Goal: Task Accomplishment & Management: Use online tool/utility

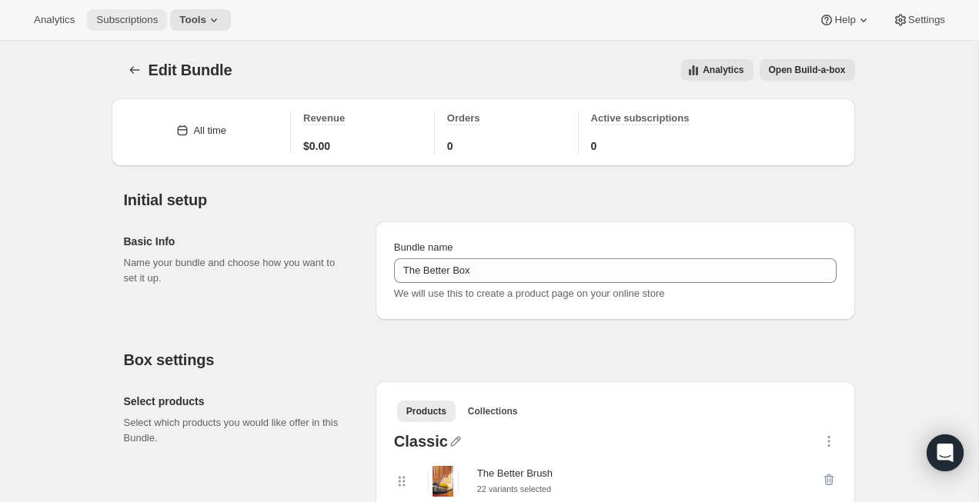
click at [125, 15] on span "Subscriptions" at bounding box center [127, 20] width 62 height 12
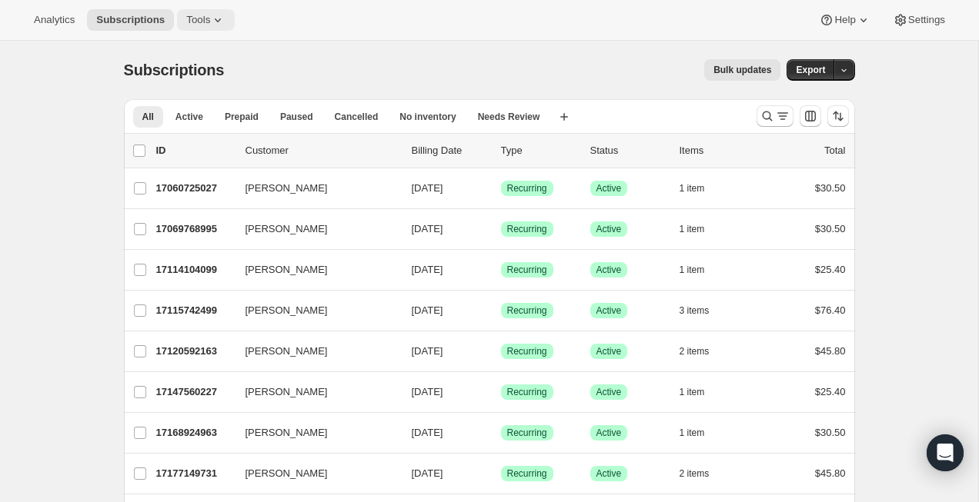
click at [205, 19] on span "Tools" at bounding box center [198, 20] width 24 height 12
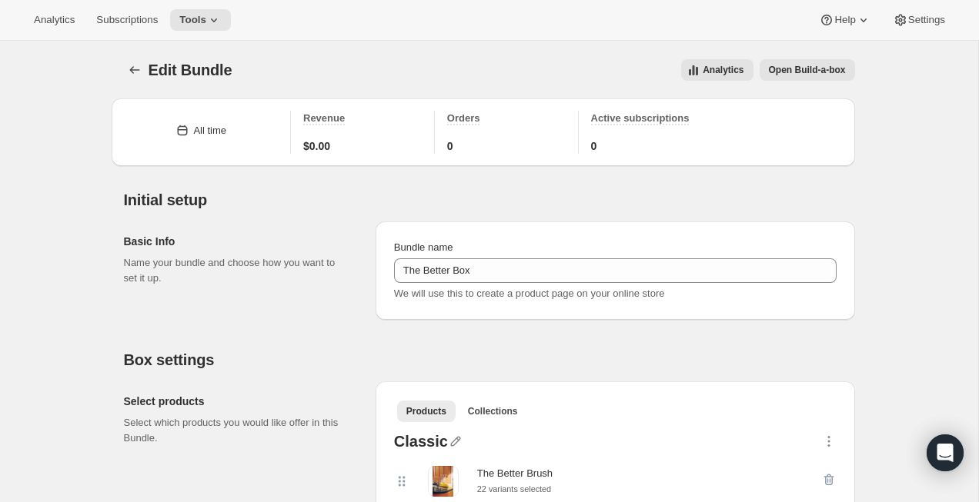
click at [793, 69] on span "Open Build-a-box" at bounding box center [807, 70] width 77 height 12
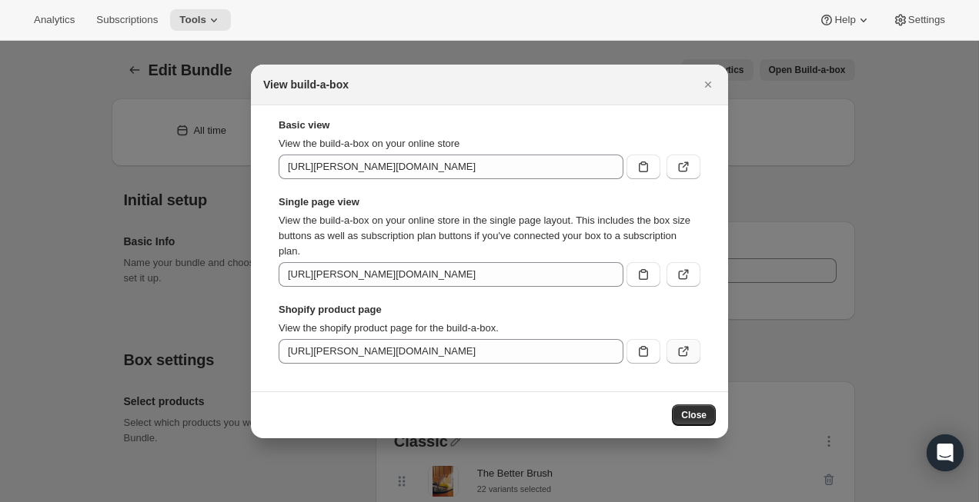
click at [685, 357] on icon ":r3d:" at bounding box center [683, 351] width 15 height 15
click at [713, 85] on icon "Close" at bounding box center [707, 84] width 15 height 15
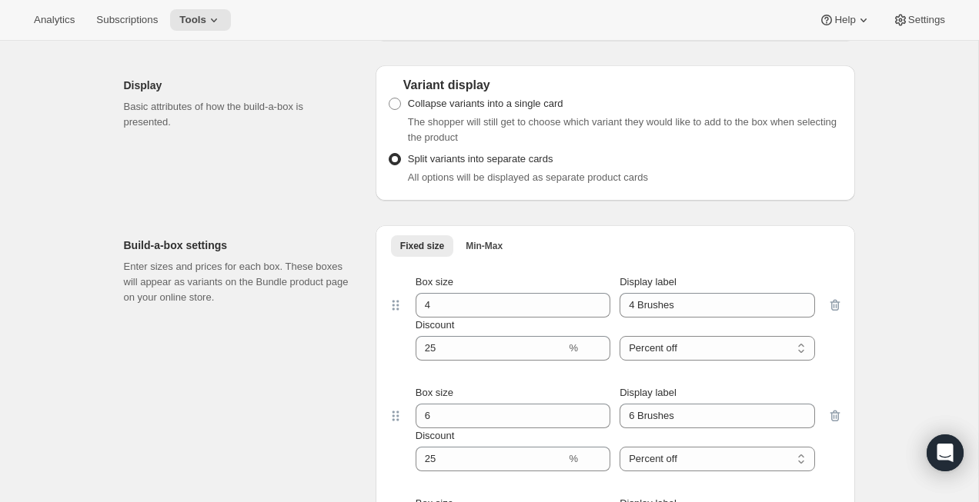
scroll to position [75, 0]
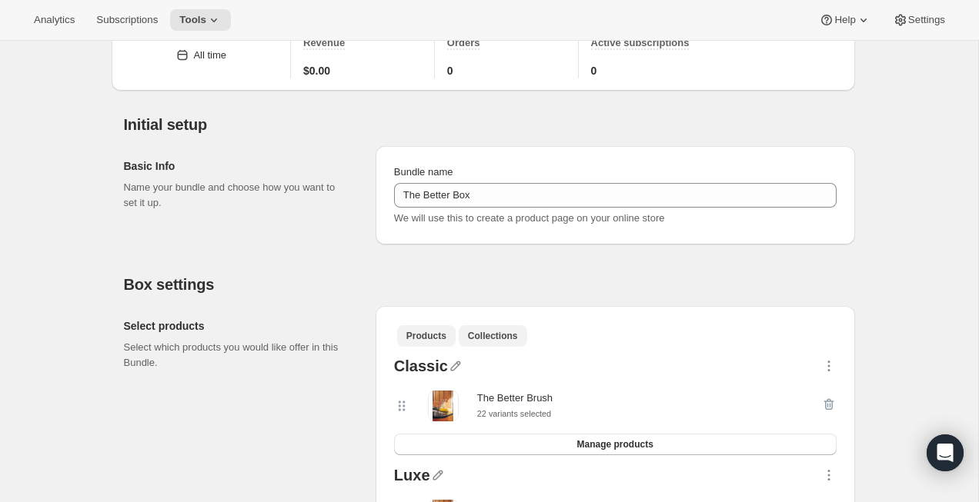
click at [511, 341] on span "Collections" at bounding box center [493, 336] width 50 height 12
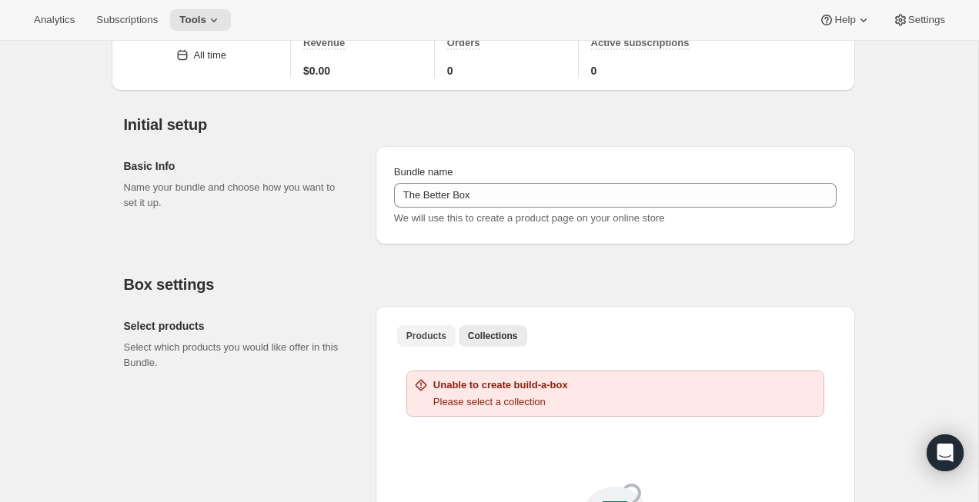
click at [439, 340] on span "Products" at bounding box center [426, 336] width 40 height 12
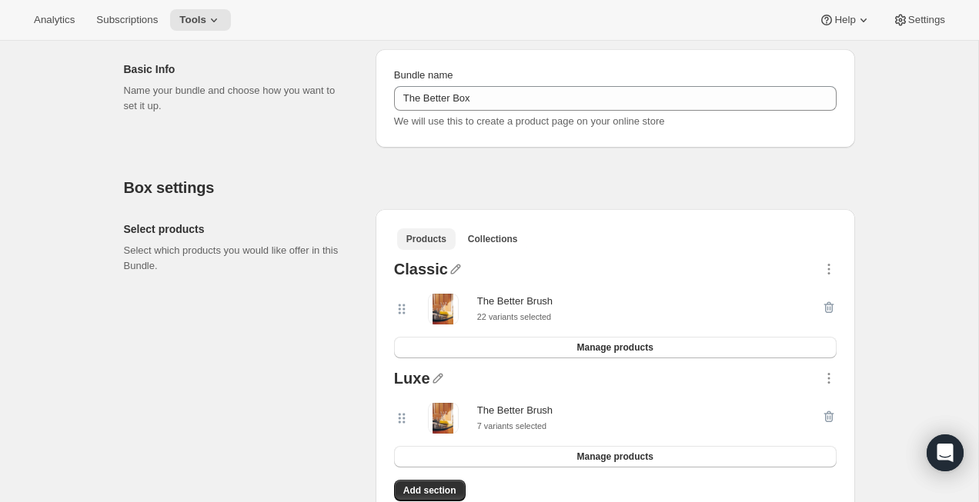
scroll to position [0, 0]
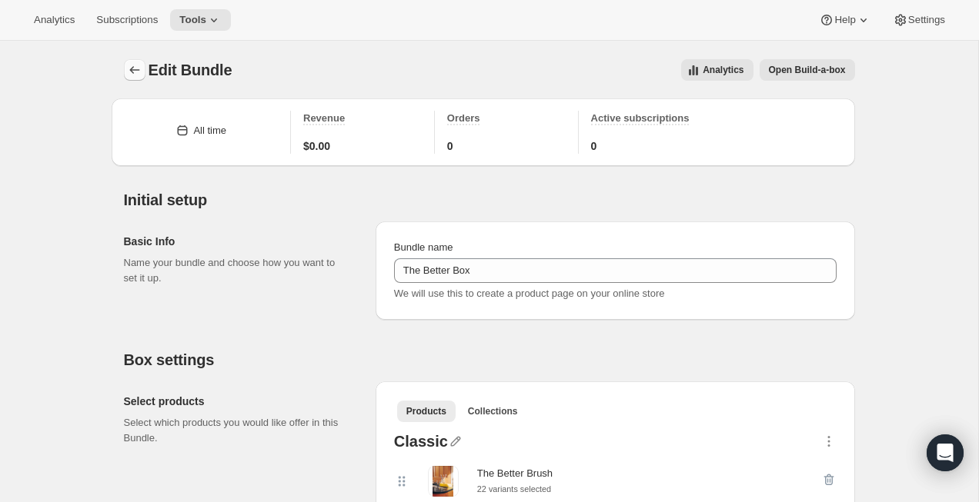
click at [128, 65] on icon "Bundles" at bounding box center [134, 69] width 15 height 15
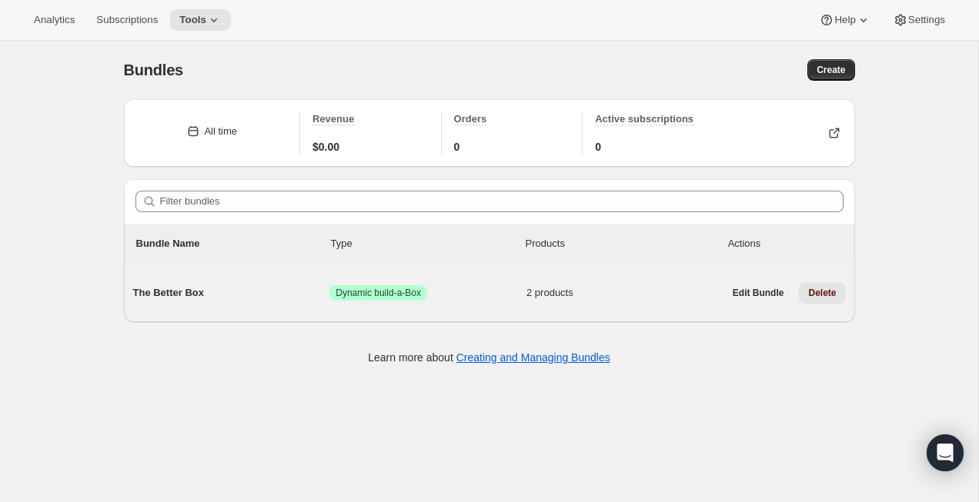
click at [821, 295] on span "Delete" at bounding box center [822, 293] width 28 height 12
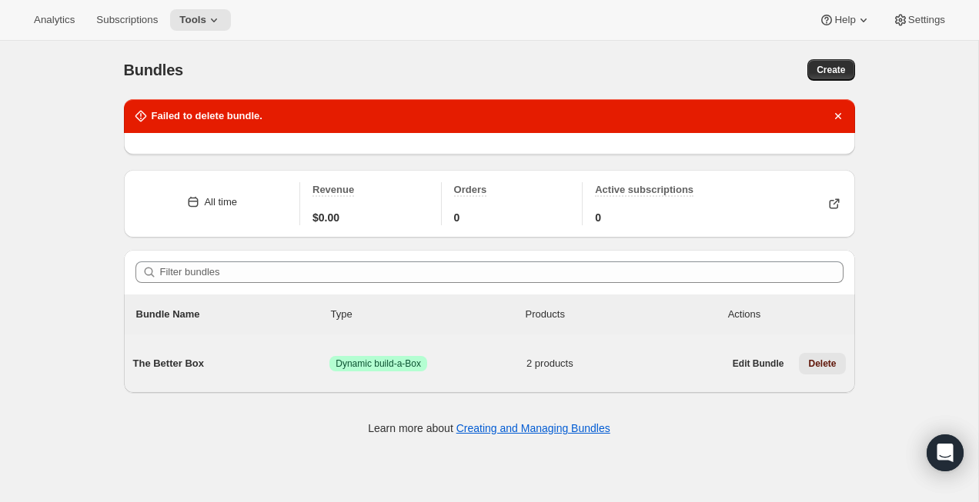
click at [820, 360] on span "Delete" at bounding box center [822, 364] width 28 height 12
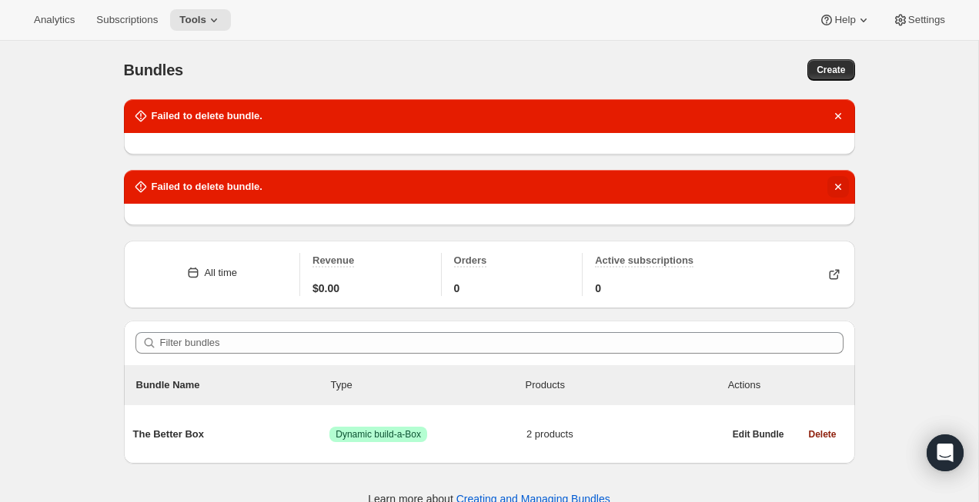
click at [840, 189] on icon "Dismiss notification" at bounding box center [837, 187] width 6 height 6
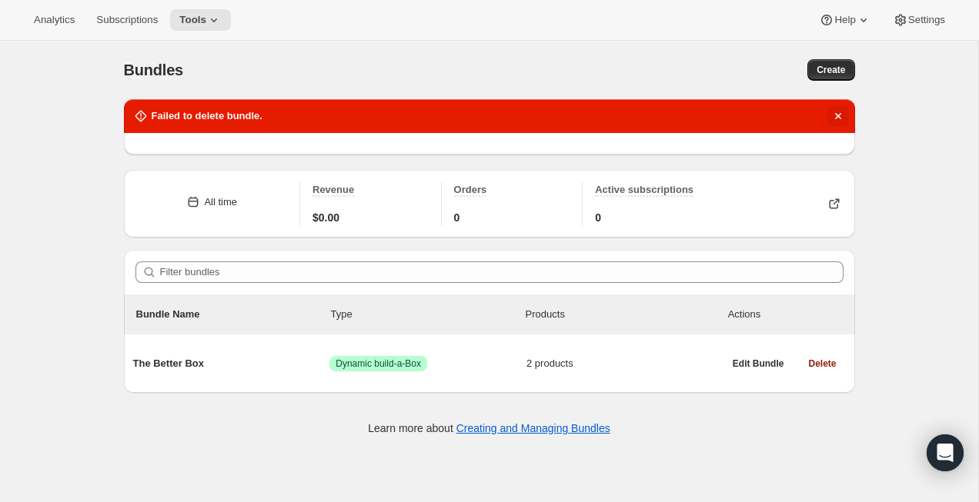
click at [838, 114] on icon "Dismiss notification" at bounding box center [837, 115] width 15 height 15
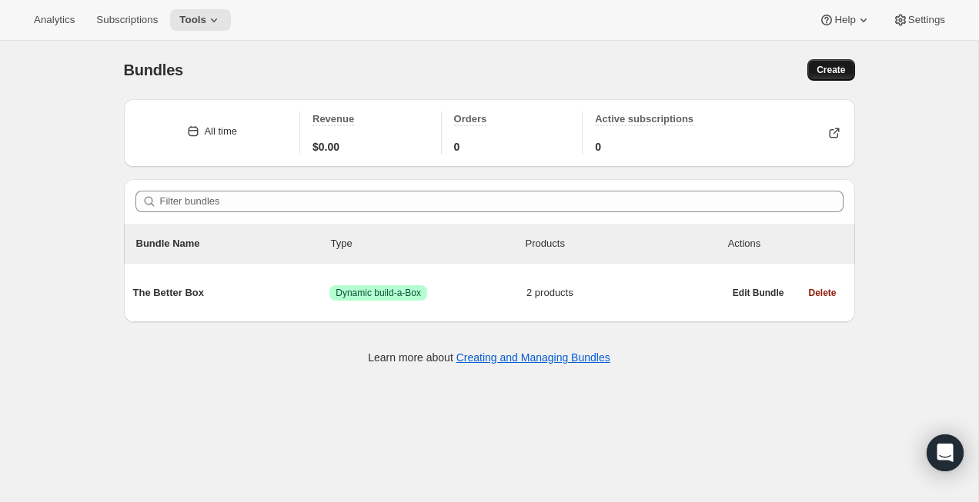
click at [835, 72] on span "Create" at bounding box center [830, 70] width 28 height 12
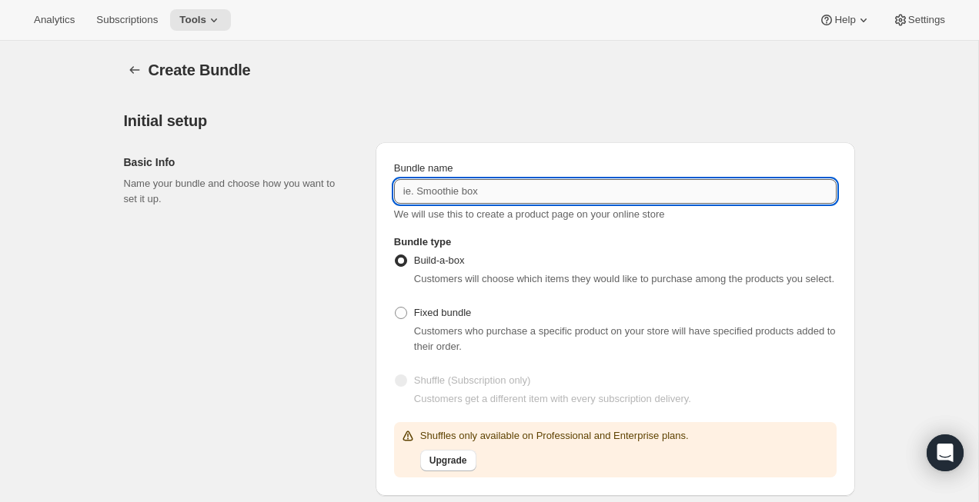
click at [508, 191] on input "Bundle name" at bounding box center [615, 191] width 442 height 25
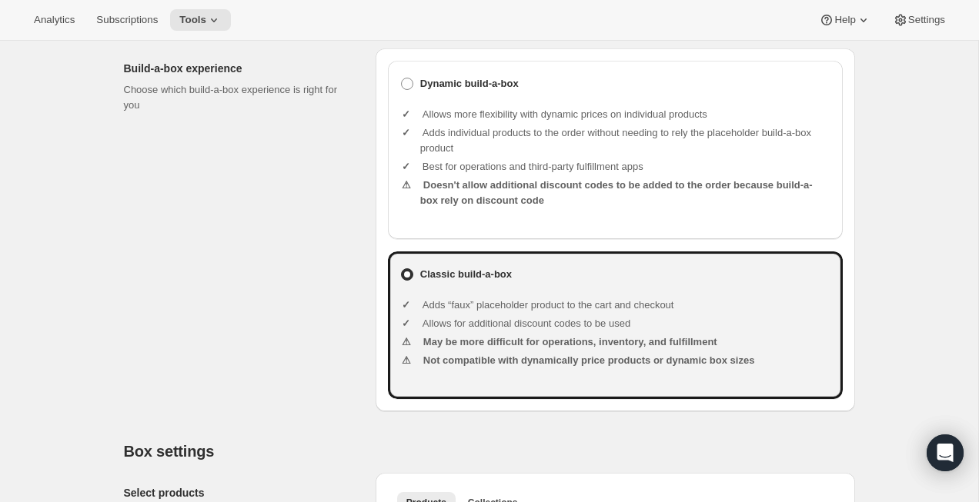
scroll to position [470, 0]
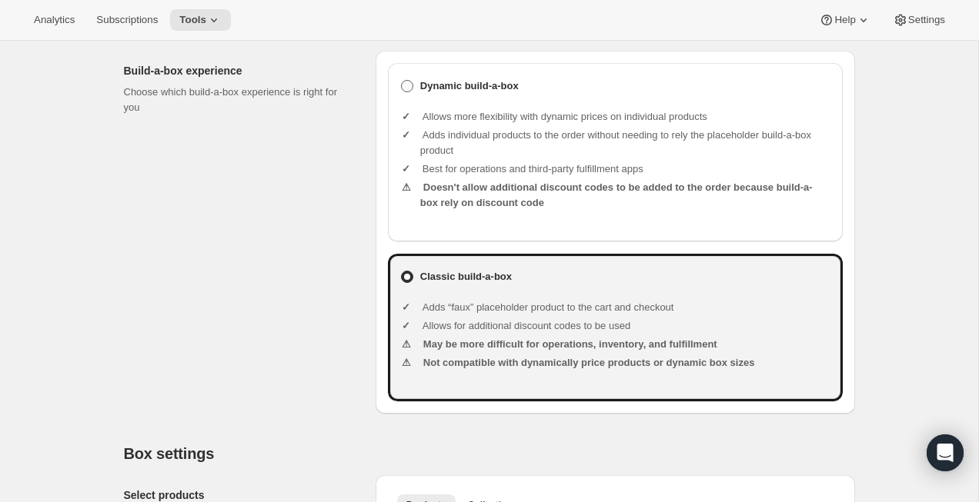
type input "The Better Box"
click at [465, 94] on b "Dynamic build-a-box" at bounding box center [469, 85] width 98 height 15
click at [402, 81] on input "Dynamic build-a-box" at bounding box center [401, 80] width 1 height 1
radio input "true"
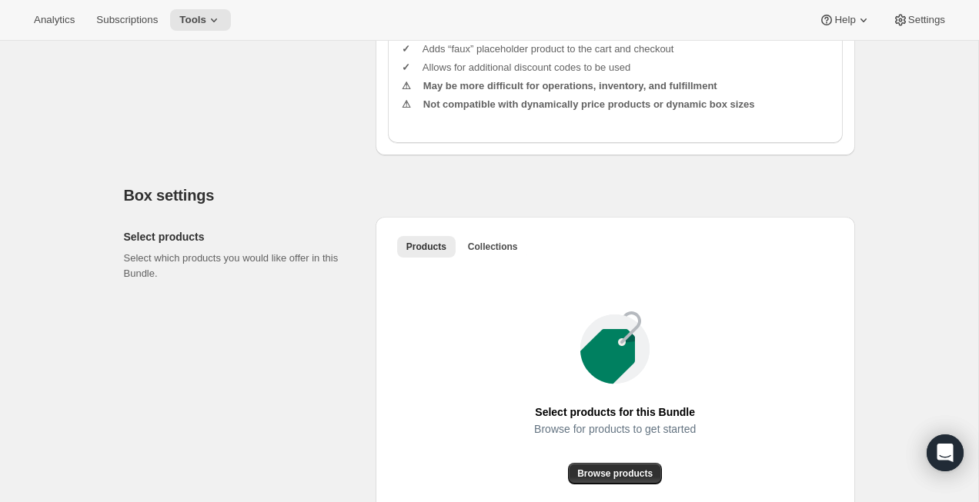
scroll to position [845, 0]
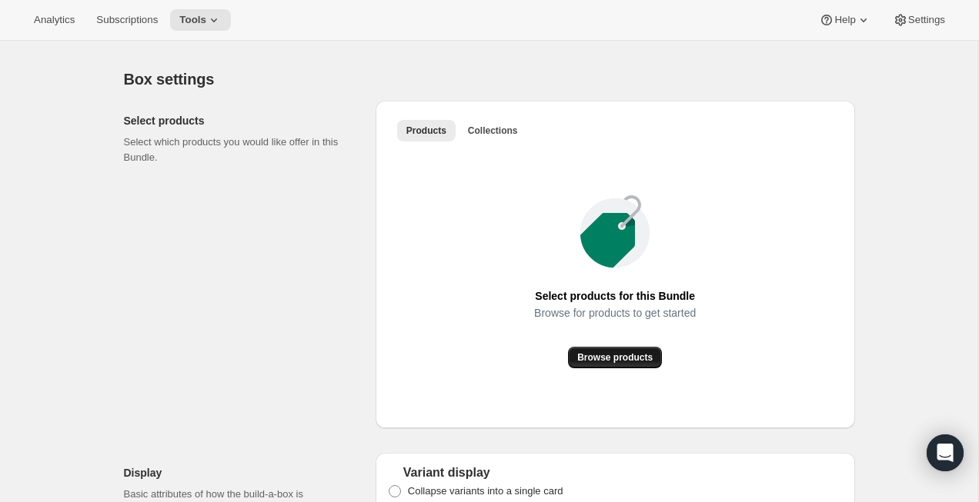
click at [603, 364] on span "Browse products" at bounding box center [614, 358] width 75 height 12
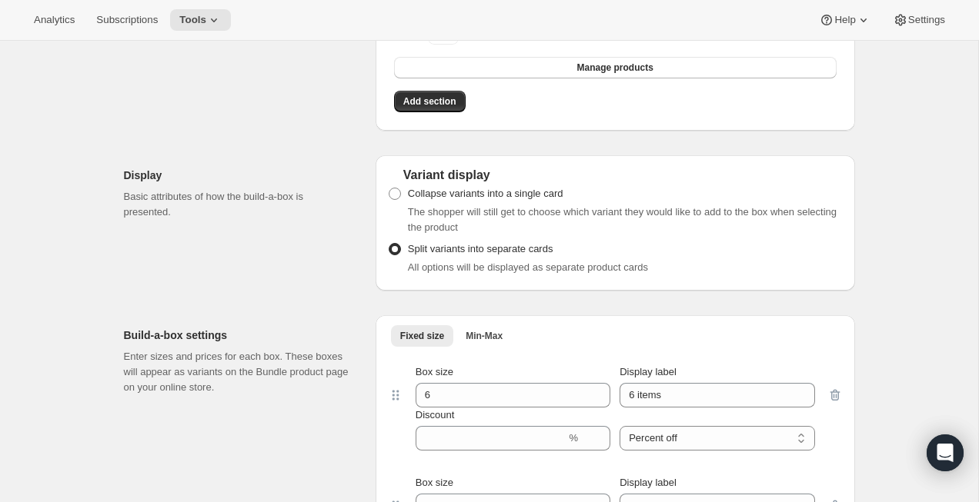
scroll to position [772, 0]
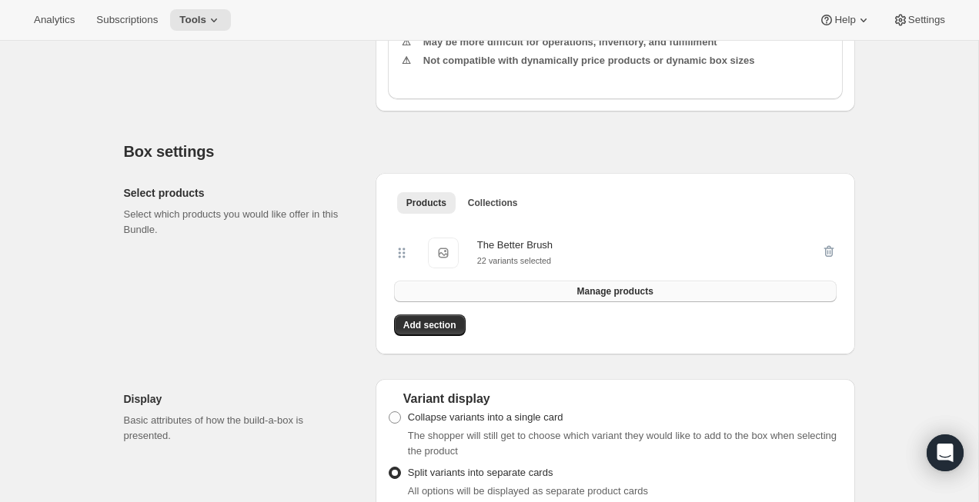
click at [498, 302] on button "Manage products" at bounding box center [615, 292] width 442 height 22
click at [427, 332] on span "Add section" at bounding box center [429, 325] width 53 height 12
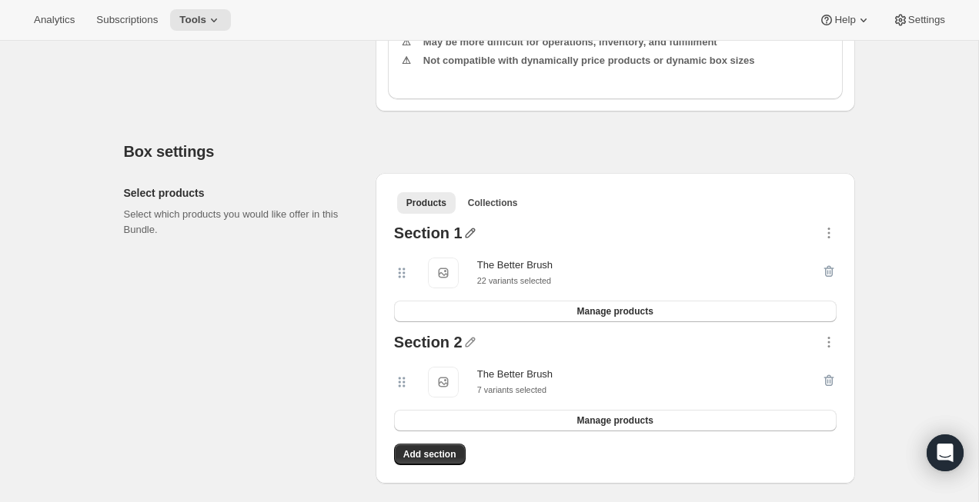
click at [470, 241] on icon "button" at bounding box center [469, 232] width 15 height 15
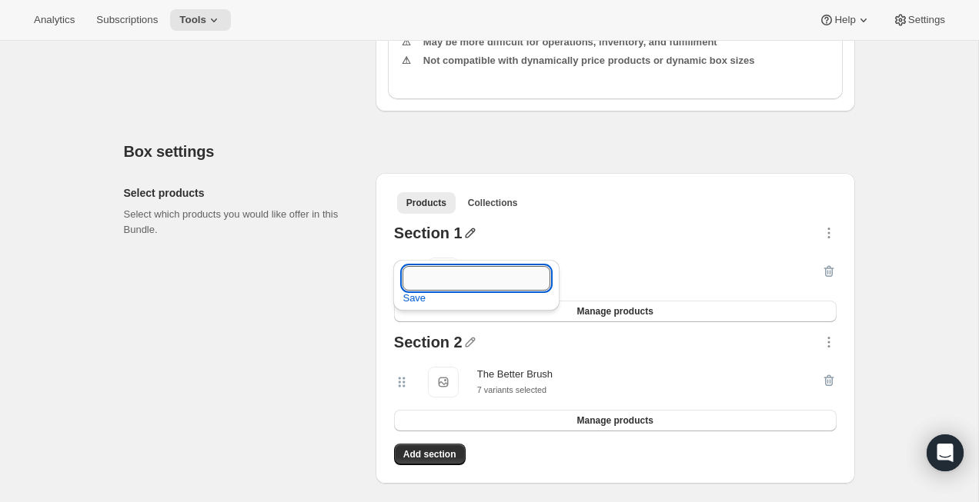
click at [437, 275] on input "text" at bounding box center [476, 278] width 148 height 25
type input "Classic"
click at [422, 301] on span "Save" at bounding box center [413, 298] width 23 height 15
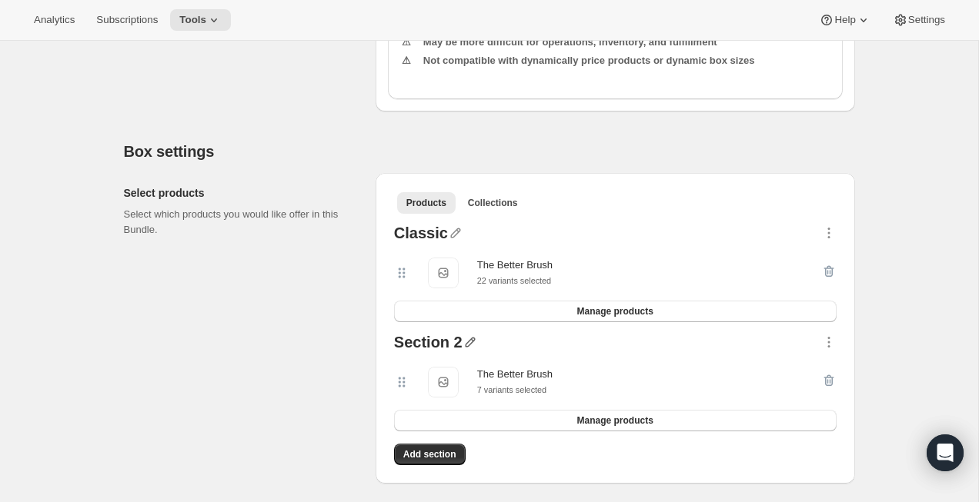
click at [476, 350] on icon "button" at bounding box center [469, 342] width 15 height 15
click at [465, 385] on input "text" at bounding box center [479, 387] width 148 height 25
type input "Luxe"
click at [416, 405] on span "Save" at bounding box center [416, 407] width 23 height 15
click at [317, 409] on div "Select products Select which products you would like offer in this Bundle." at bounding box center [243, 328] width 239 height 311
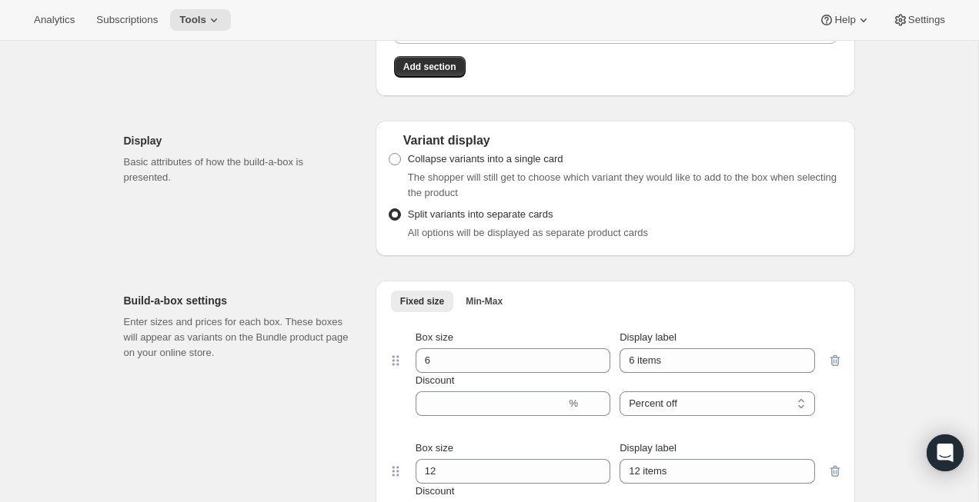
scroll to position [1333, 0]
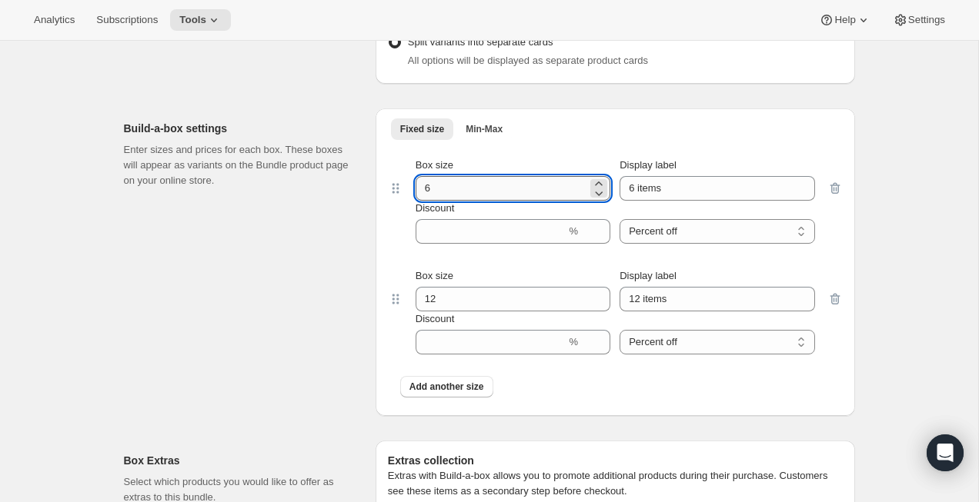
click at [465, 201] on input "6" at bounding box center [501, 188] width 172 height 25
click at [642, 201] on input "6 items" at bounding box center [716, 188] width 195 height 25
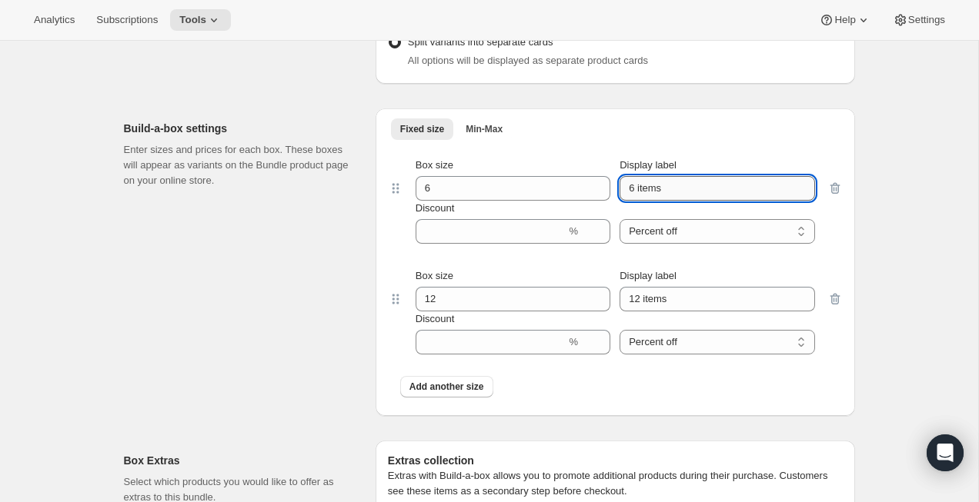
click at [642, 201] on input "6 items" at bounding box center [716, 188] width 195 height 25
click at [465, 201] on input "6" at bounding box center [501, 188] width 172 height 25
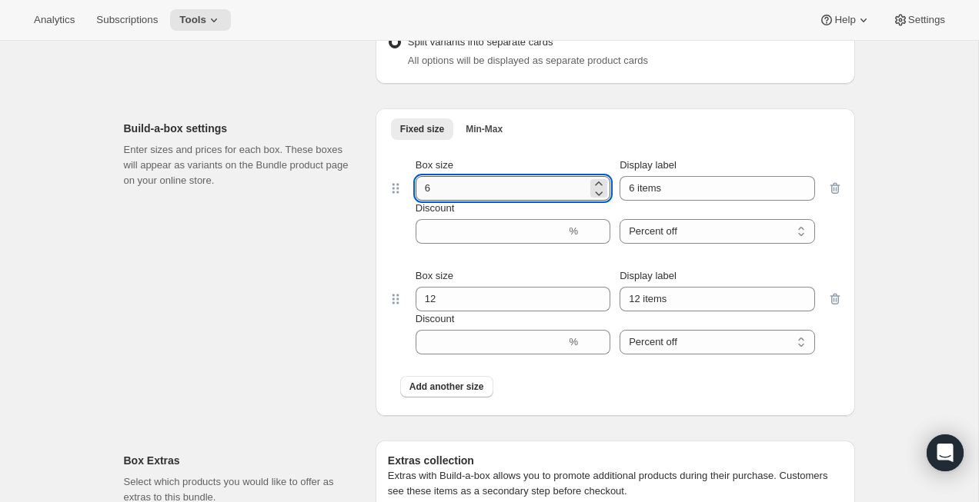
click at [465, 201] on input "6" at bounding box center [501, 188] width 172 height 25
type input "4"
click at [671, 195] on input "6 items" at bounding box center [716, 188] width 195 height 25
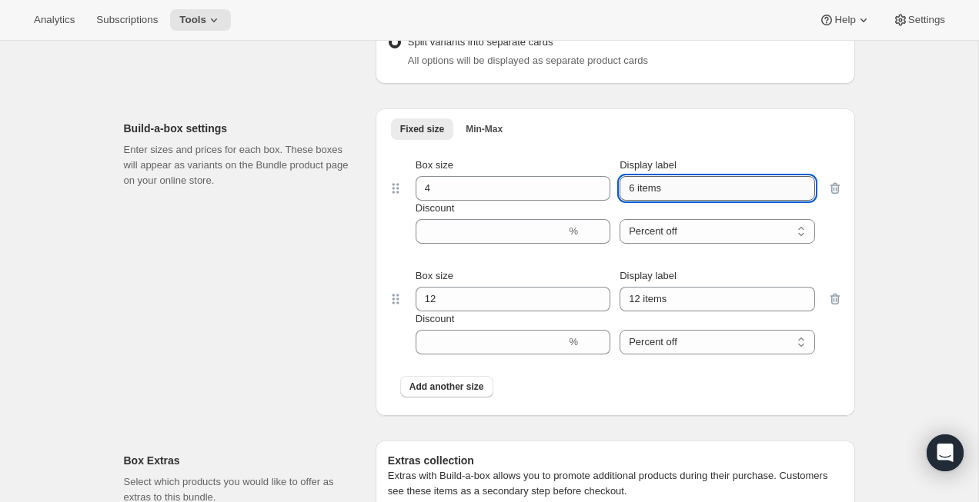
click at [671, 195] on input "6 items" at bounding box center [716, 188] width 195 height 25
click at [658, 200] on input "6 items" at bounding box center [716, 188] width 195 height 25
type input "4 Brushes"
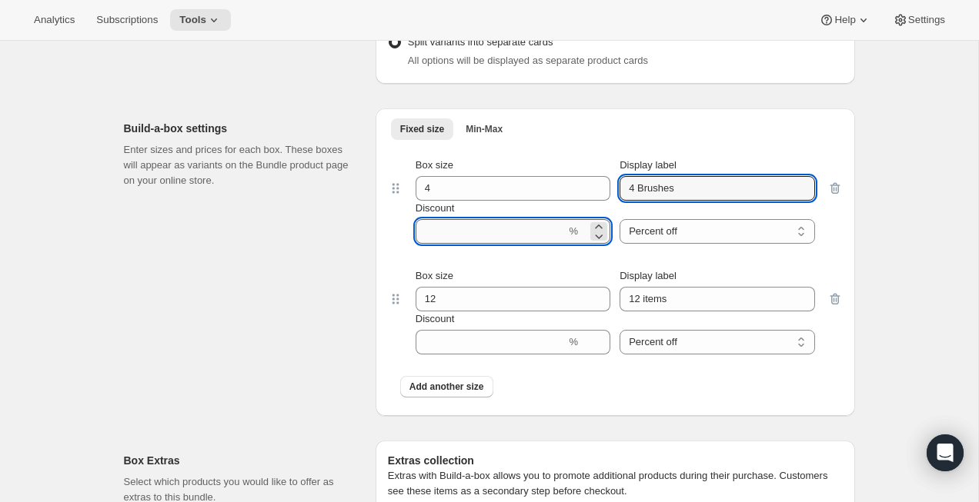
click at [449, 244] on input "Discount" at bounding box center [490, 231] width 151 height 25
type input "25"
click at [685, 196] on input "4 Brushes" at bounding box center [716, 188] width 195 height 25
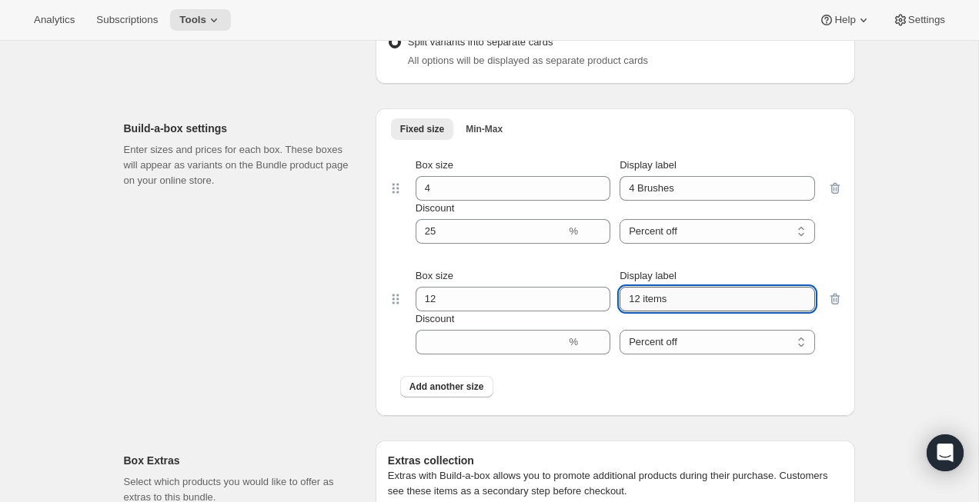
click at [672, 312] on input "12 items" at bounding box center [716, 299] width 195 height 25
paste input "4 Brushe"
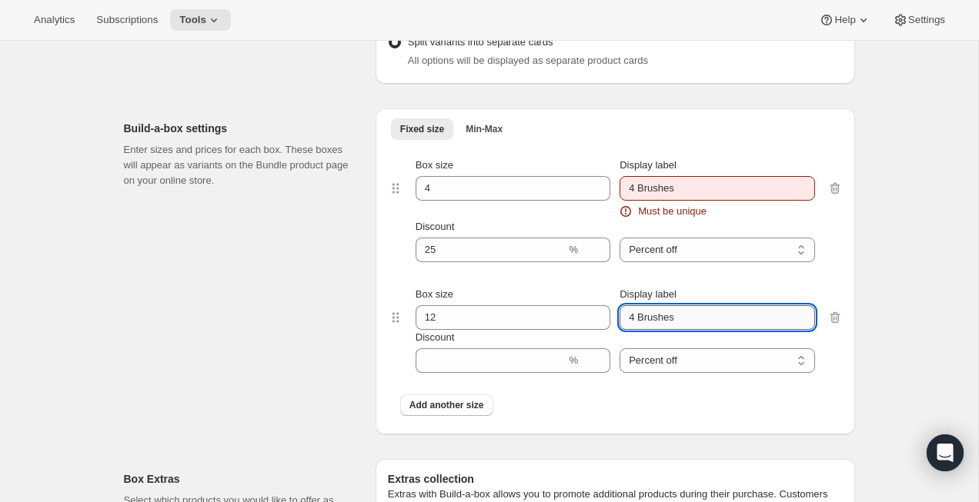
click at [634, 330] on input "4 Brushes" at bounding box center [716, 317] width 195 height 25
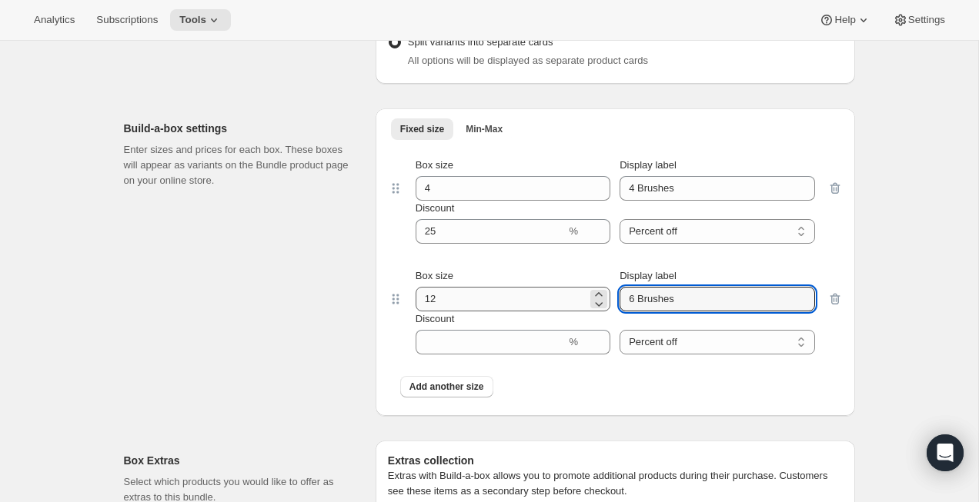
type input "6 Brushes"
click at [497, 312] on input "12" at bounding box center [501, 299] width 172 height 25
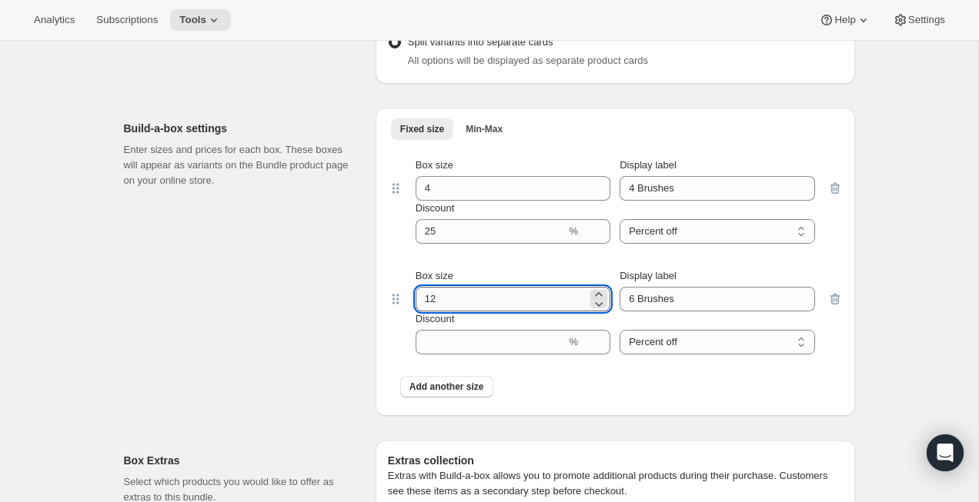
click at [497, 312] on input "12" at bounding box center [501, 299] width 172 height 25
type input "6"
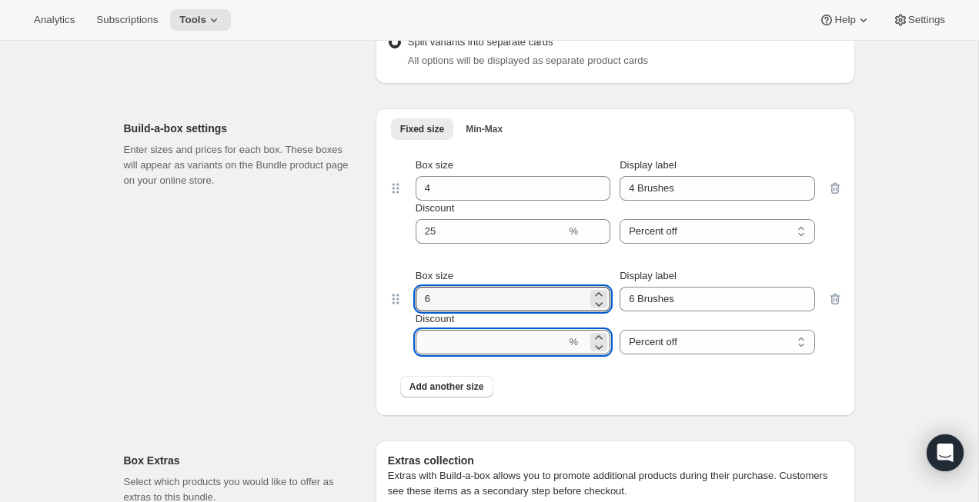
click at [458, 355] on input "Discount" at bounding box center [490, 342] width 151 height 25
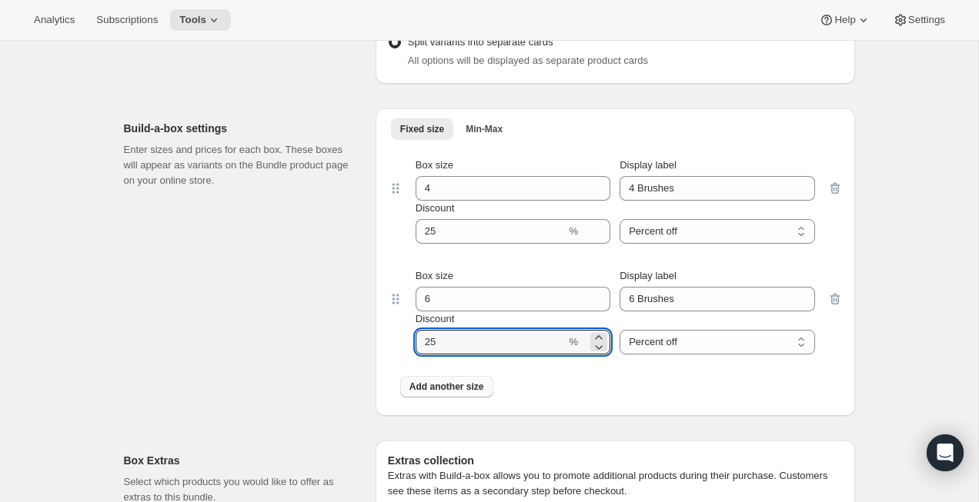
type input "25"
click at [423, 393] on span "Add another size" at bounding box center [446, 387] width 75 height 12
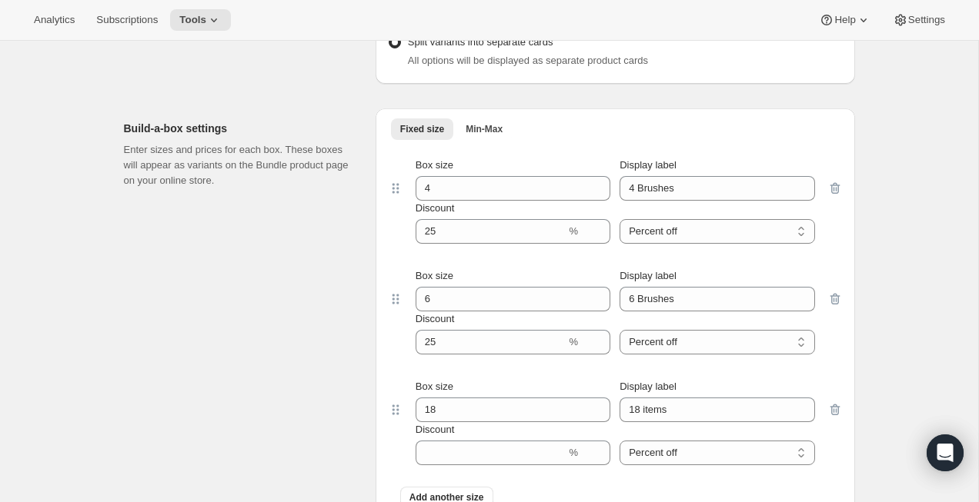
click at [467, 412] on div "Box size 18" at bounding box center [512, 400] width 195 height 43
click at [468, 420] on input "18" at bounding box center [501, 410] width 172 height 25
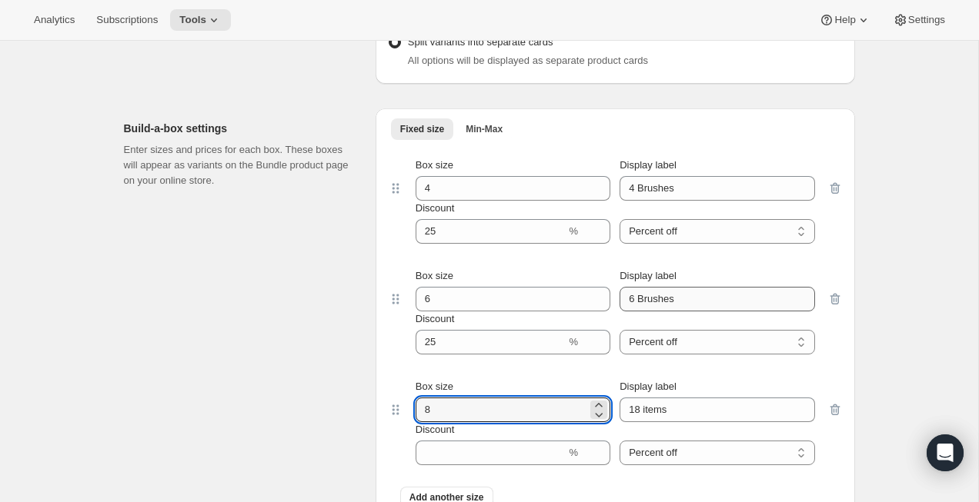
type input "8"
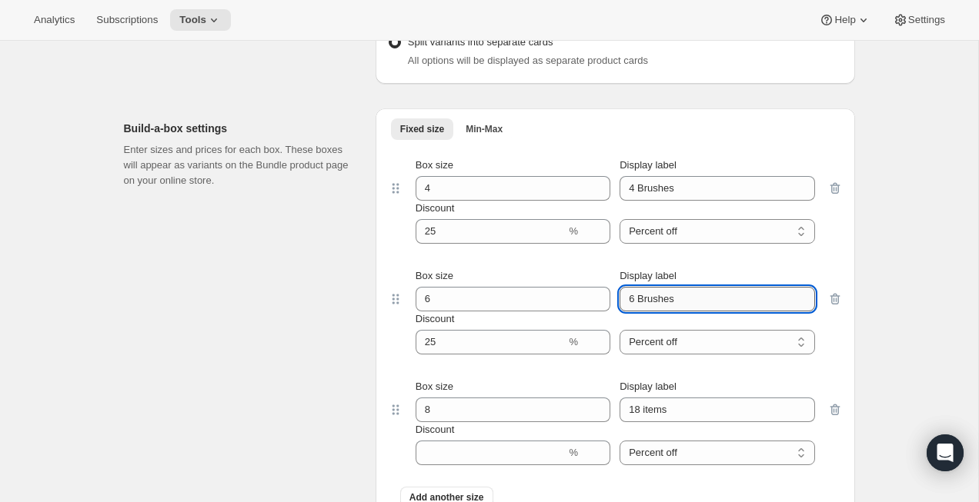
click at [646, 311] on input "6 Brushes" at bounding box center [716, 299] width 195 height 25
click at [658, 422] on input "18 items" at bounding box center [716, 410] width 195 height 25
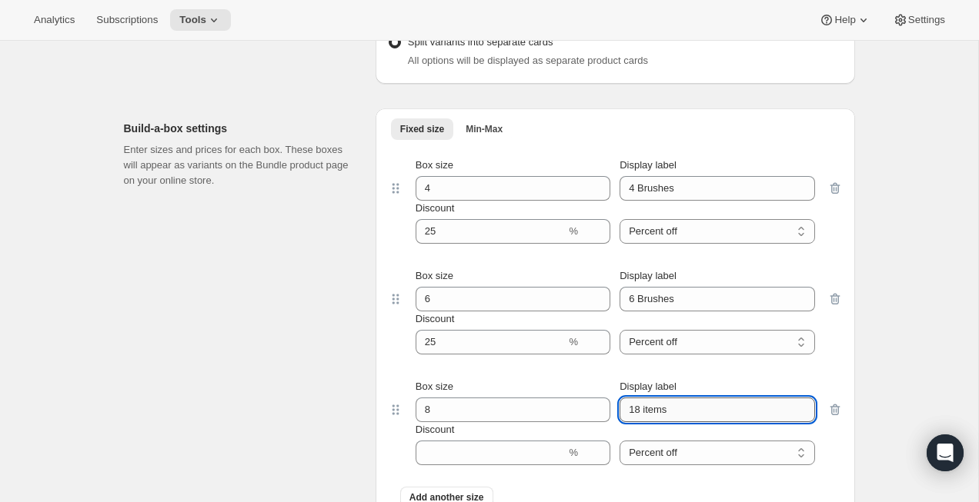
click at [658, 422] on input "18 items" at bounding box center [716, 410] width 195 height 25
paste input "6 Brushe"
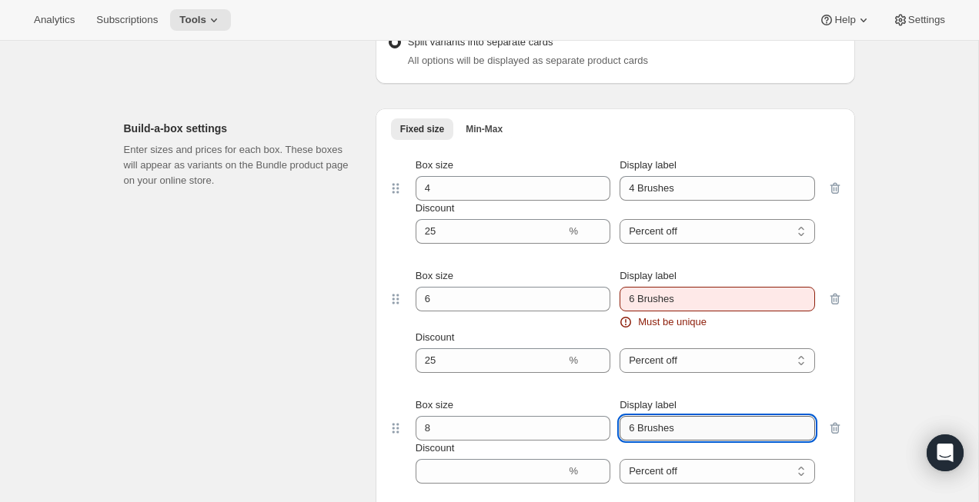
click at [633, 441] on input "6 Brushes" at bounding box center [716, 428] width 195 height 25
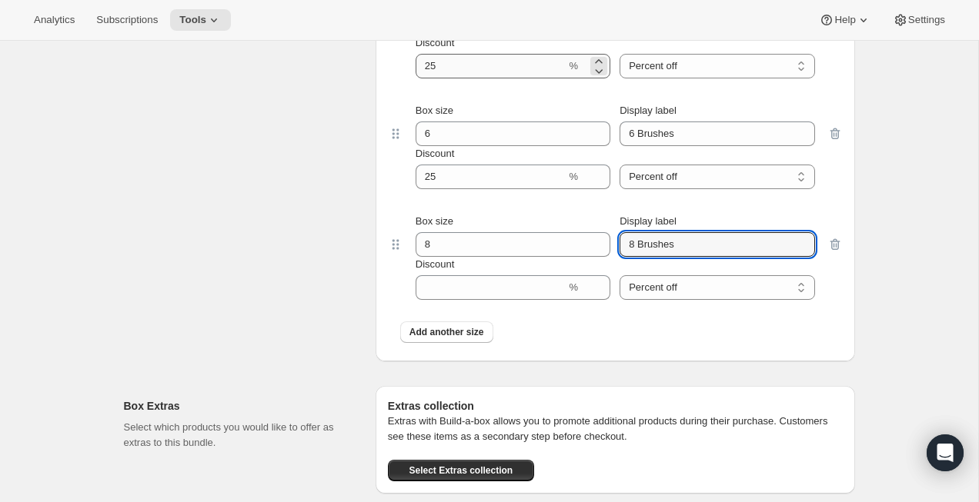
scroll to position [1543, 0]
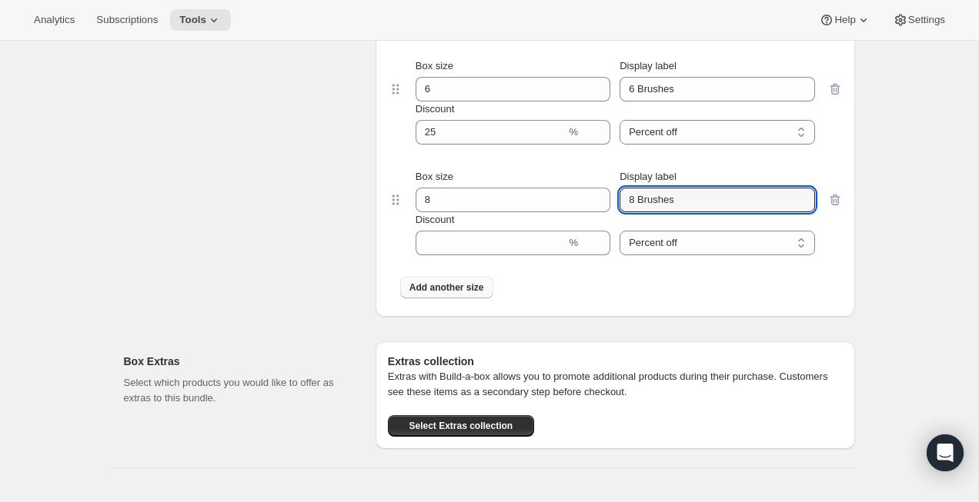
type input "8 Brushes"
click at [446, 294] on span "Add another size" at bounding box center [446, 288] width 75 height 12
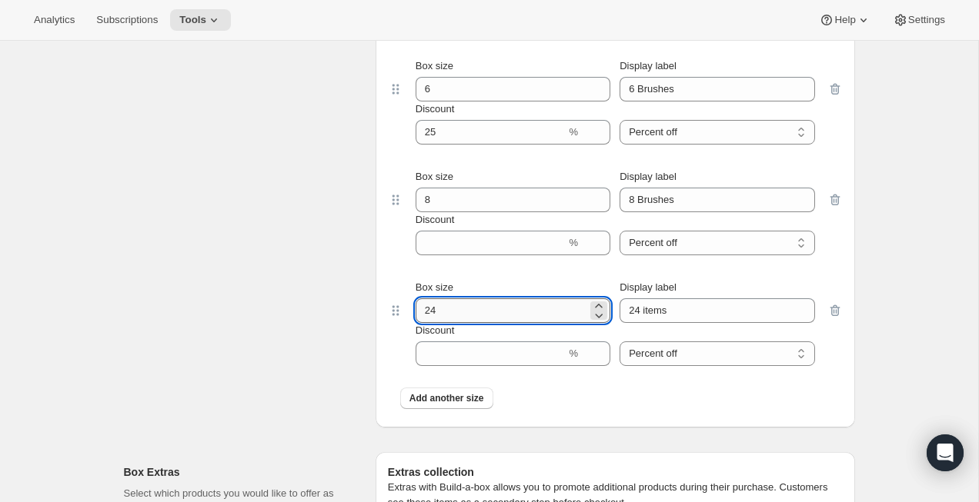
click at [455, 323] on input "24" at bounding box center [501, 311] width 172 height 25
type input "10"
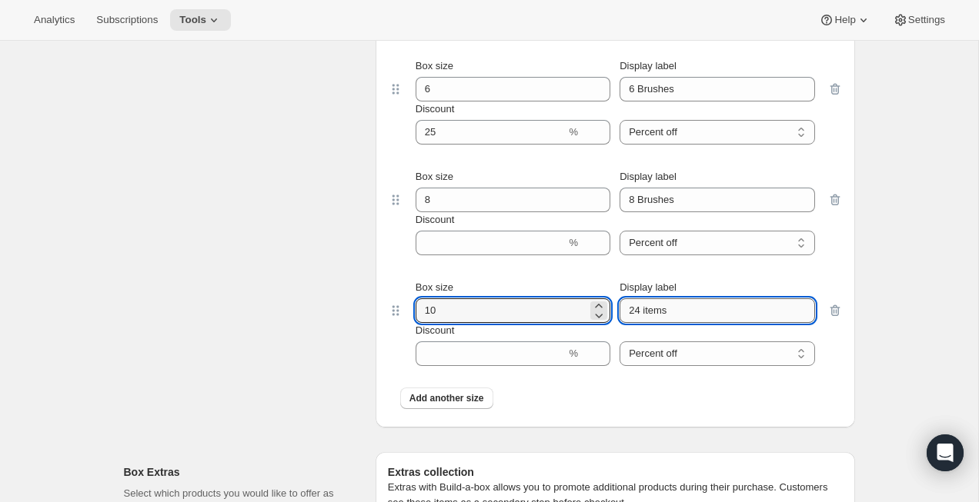
click at [651, 323] on input "24 items" at bounding box center [716, 311] width 195 height 25
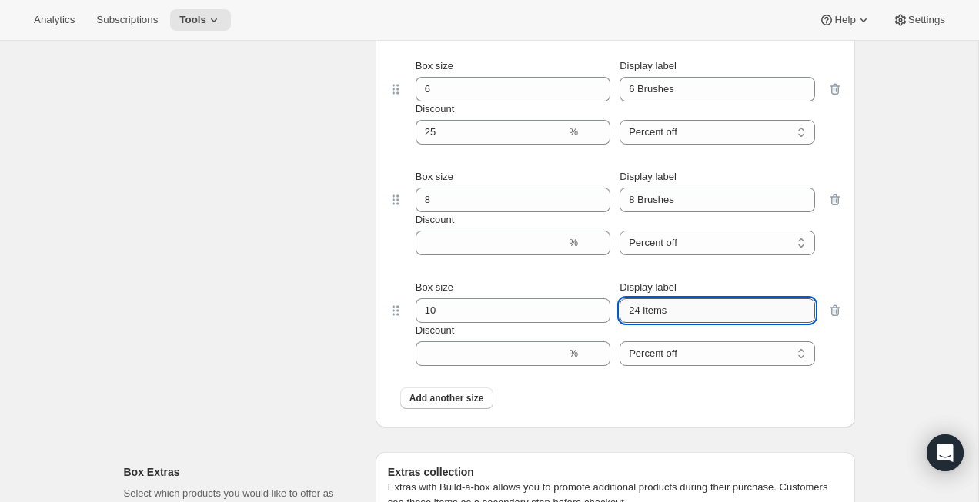
click at [651, 323] on input "24 items" at bounding box center [716, 311] width 195 height 25
paste input "6 Brushe"
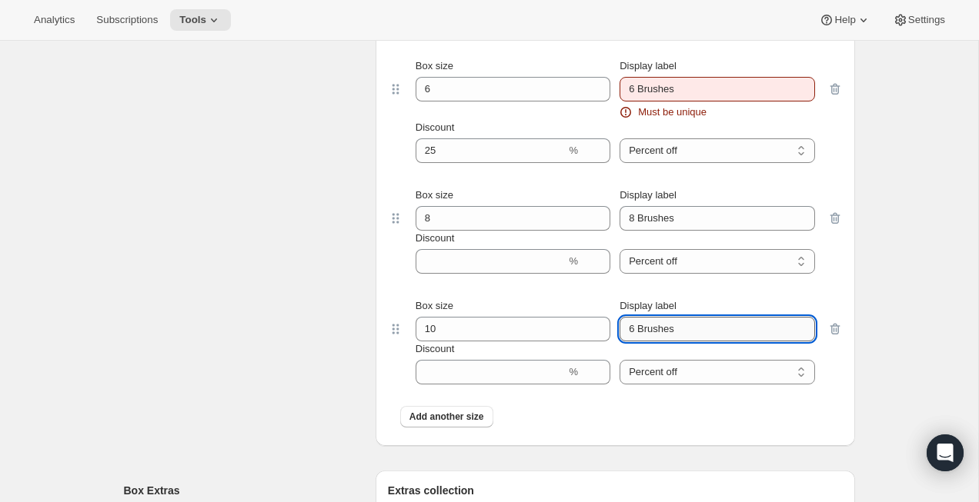
click at [635, 342] on input "6 Brushes" at bounding box center [716, 329] width 195 height 25
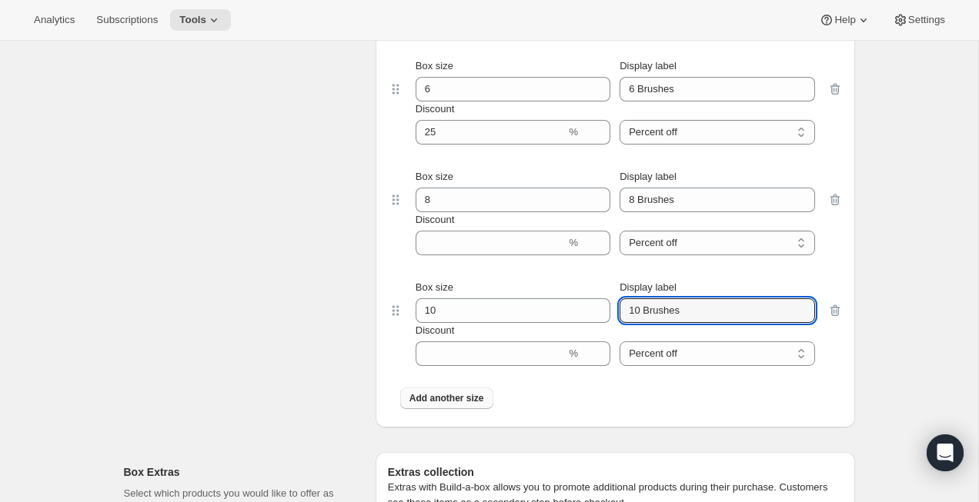
type input "10 Brushes"
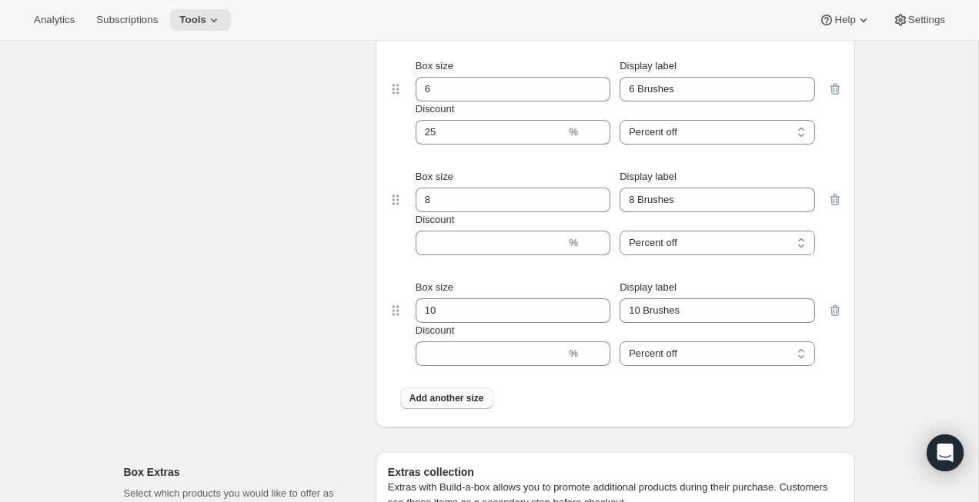
click at [452, 405] on span "Add another size" at bounding box center [446, 398] width 75 height 12
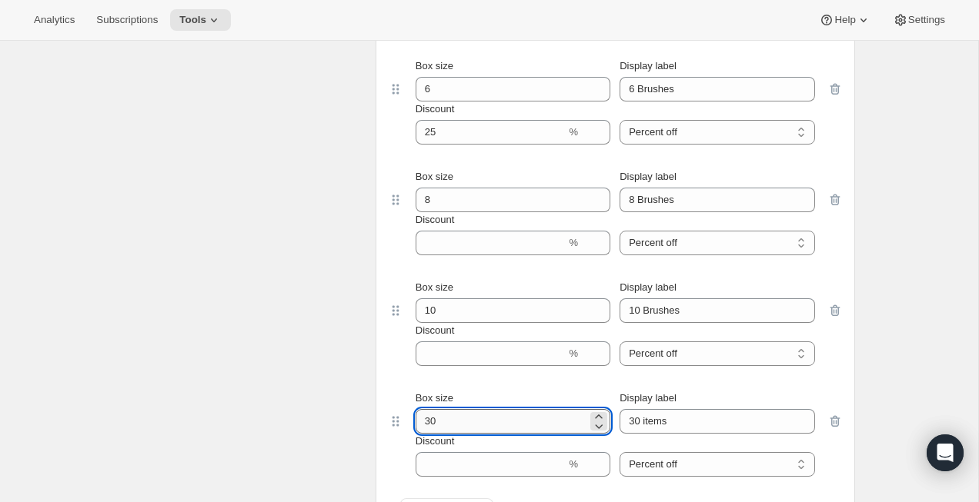
click at [432, 434] on input "30" at bounding box center [501, 421] width 172 height 25
type input "12"
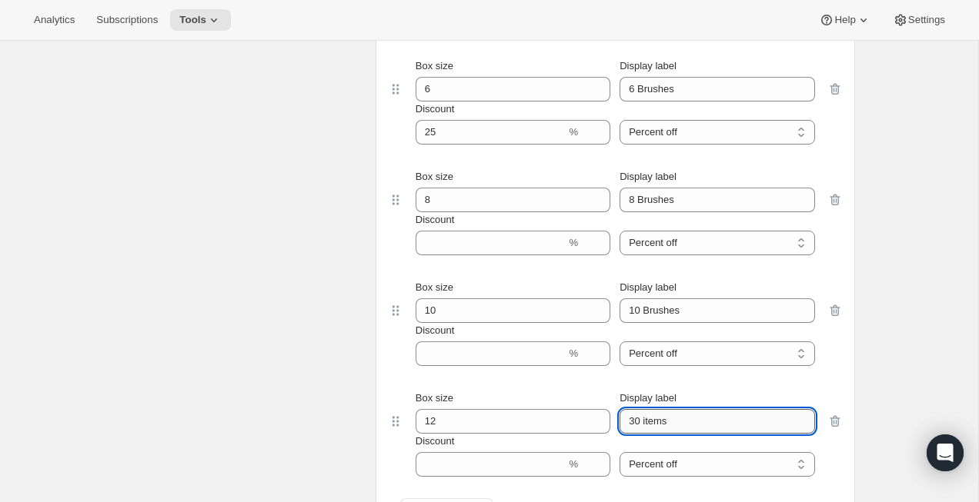
click at [671, 434] on input "30 items" at bounding box center [716, 421] width 195 height 25
paste input "6 Brushe"
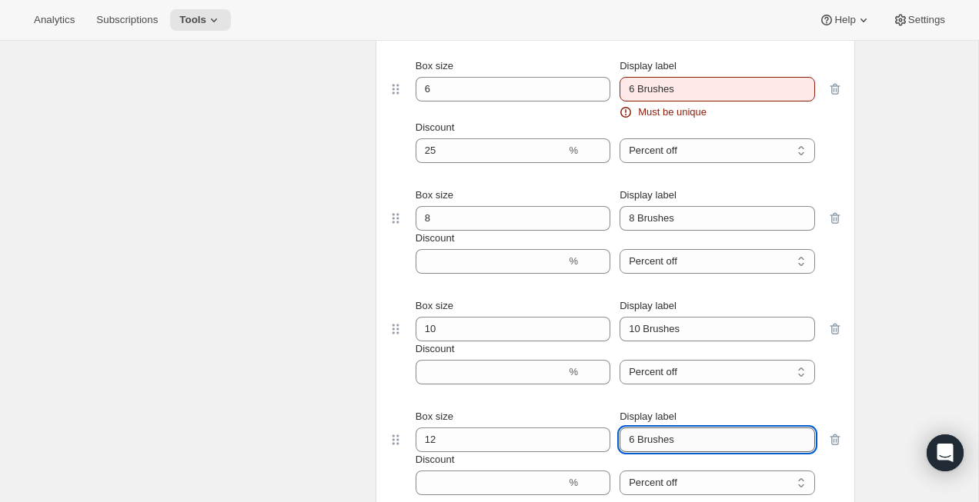
click at [637, 452] on input "6 Brushes" at bounding box center [716, 440] width 195 height 25
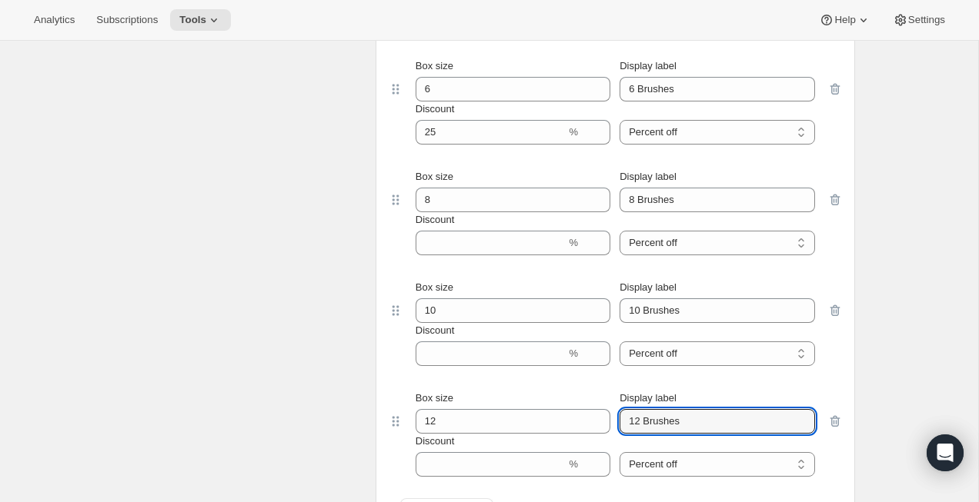
type input "12 Brushes"
click at [463, 379] on div "Box size 10 Display label 10 Brushes Discount % Percent off Amount off Percent …" at bounding box center [615, 323] width 455 height 111
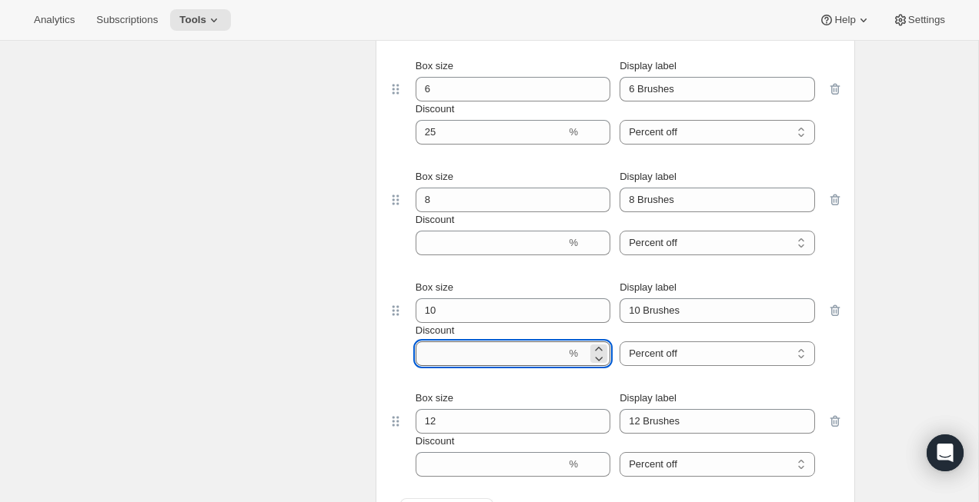
click at [460, 366] on input "Discount" at bounding box center [490, 354] width 151 height 25
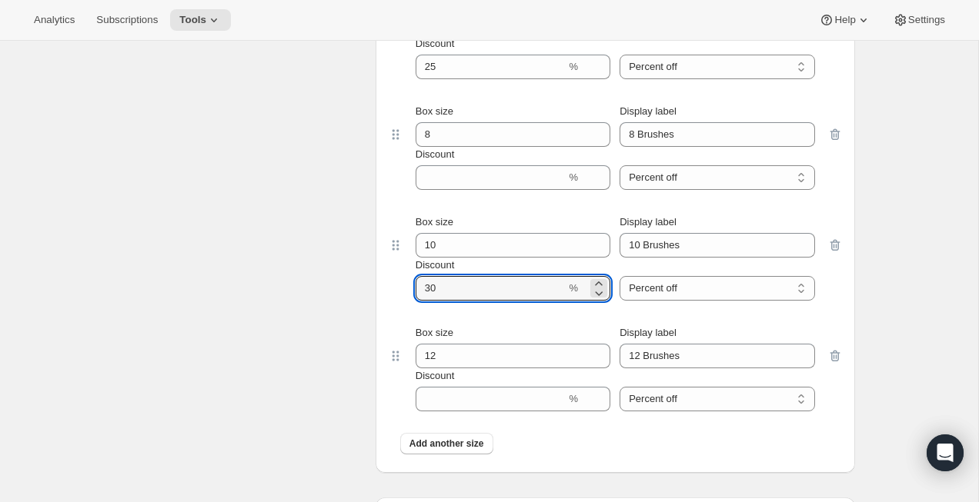
scroll to position [1631, 0]
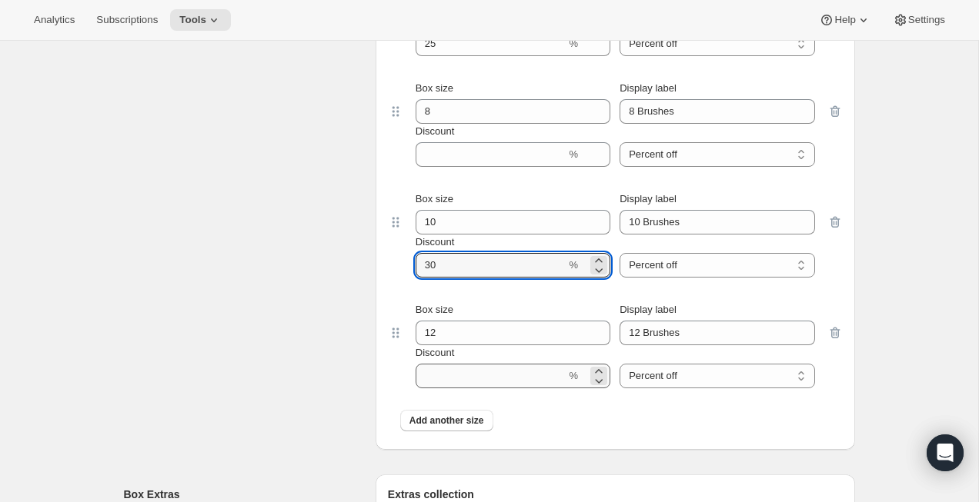
type input "30"
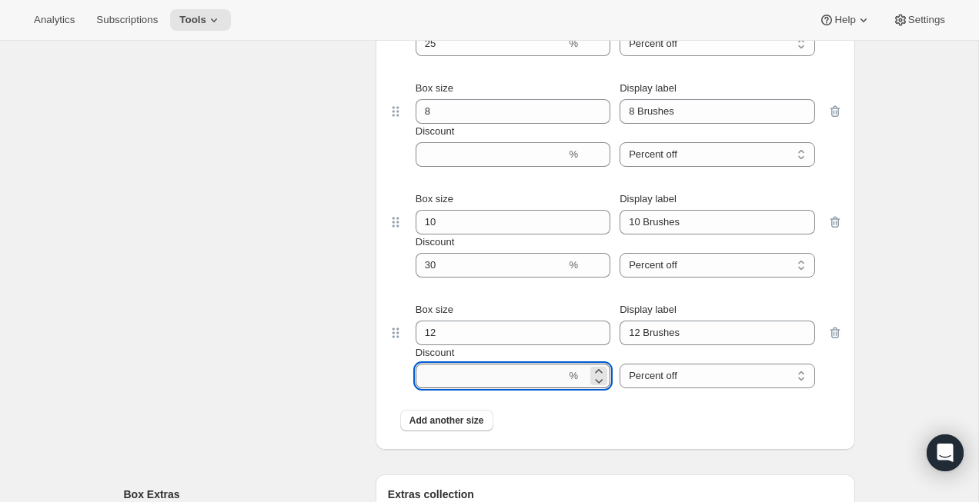
click at [464, 389] on input "Discount" at bounding box center [490, 376] width 151 height 25
type input "30"
click at [269, 336] on div "Build-a-box settings Enter sizes and prices for each box. These boxes will appe…" at bounding box center [243, 130] width 239 height 640
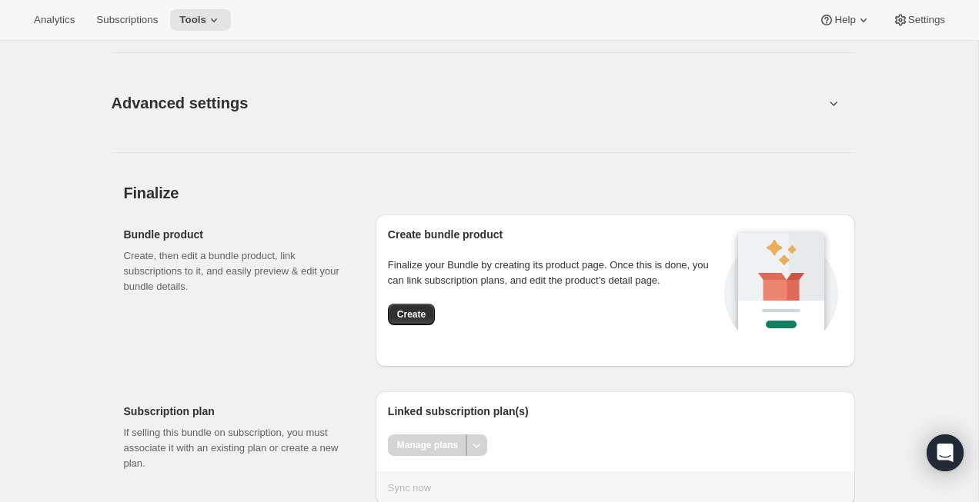
scroll to position [2244, 0]
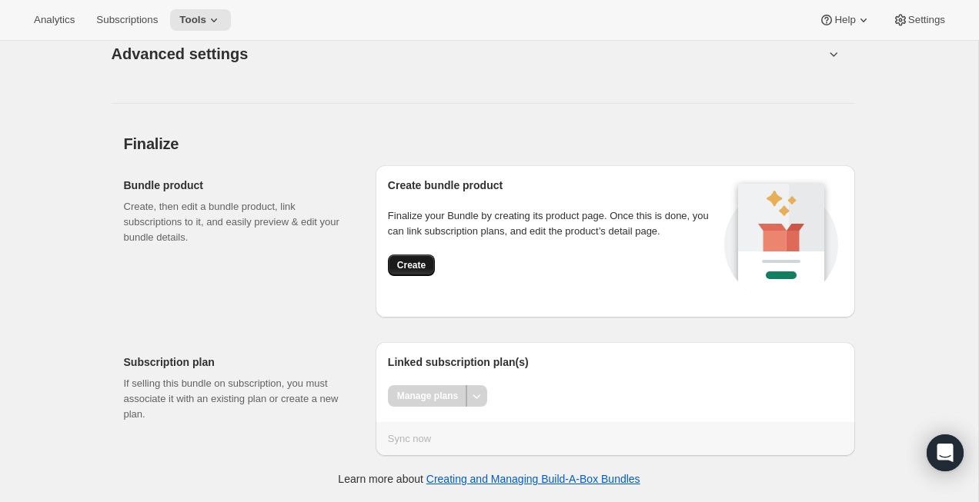
click at [412, 265] on span "Create" at bounding box center [411, 265] width 28 height 12
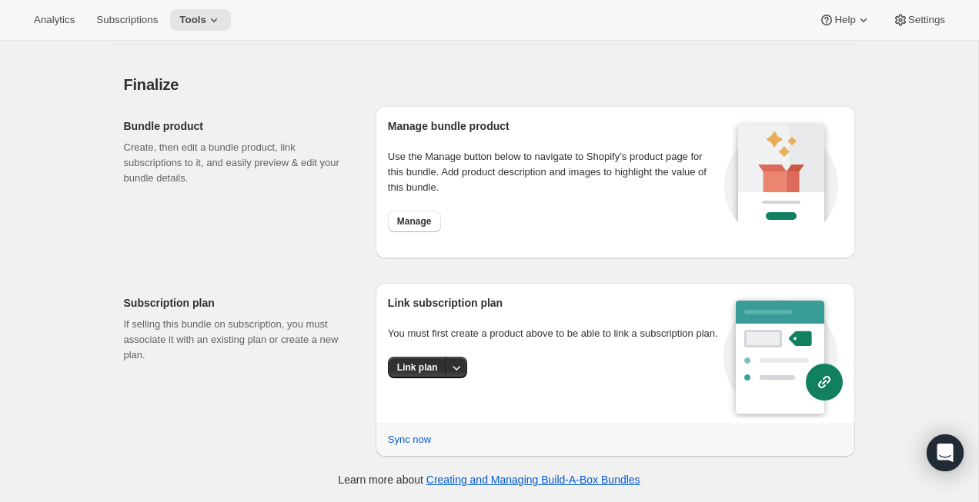
scroll to position [1650, 0]
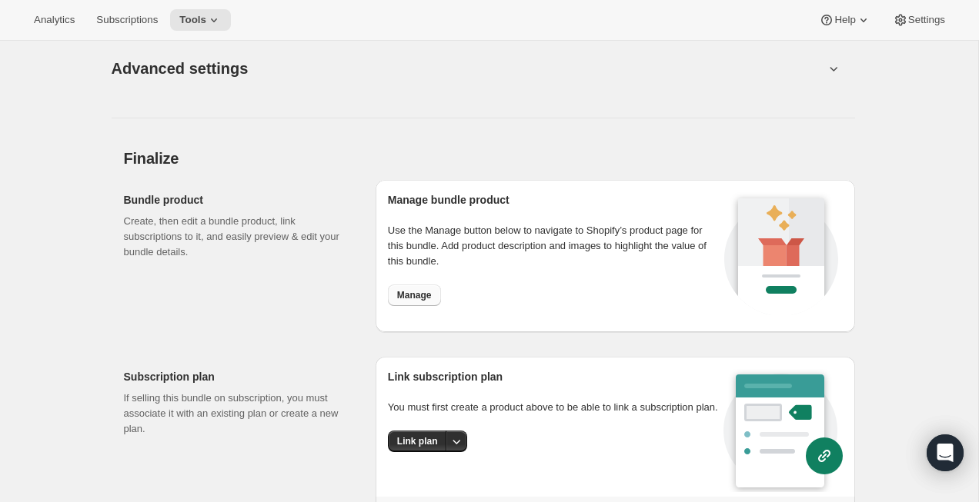
click at [419, 298] on span "Manage" at bounding box center [414, 295] width 35 height 12
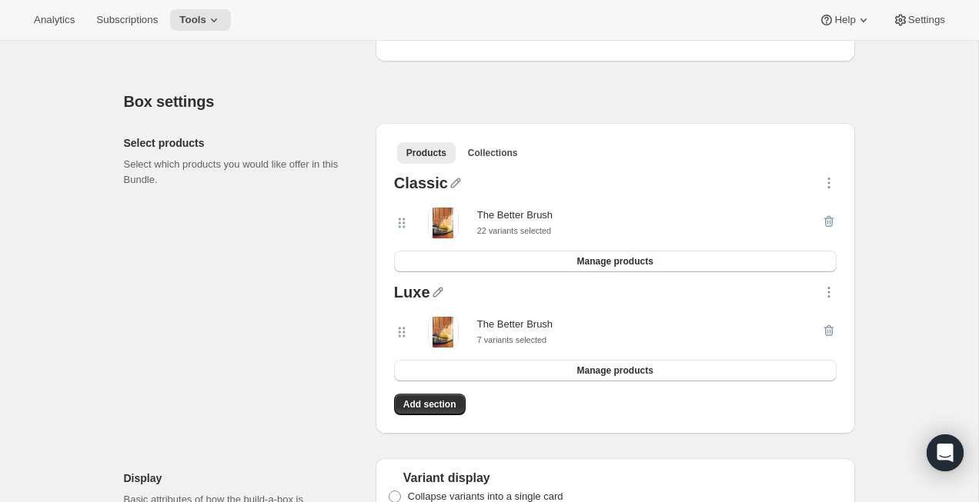
scroll to position [0, 0]
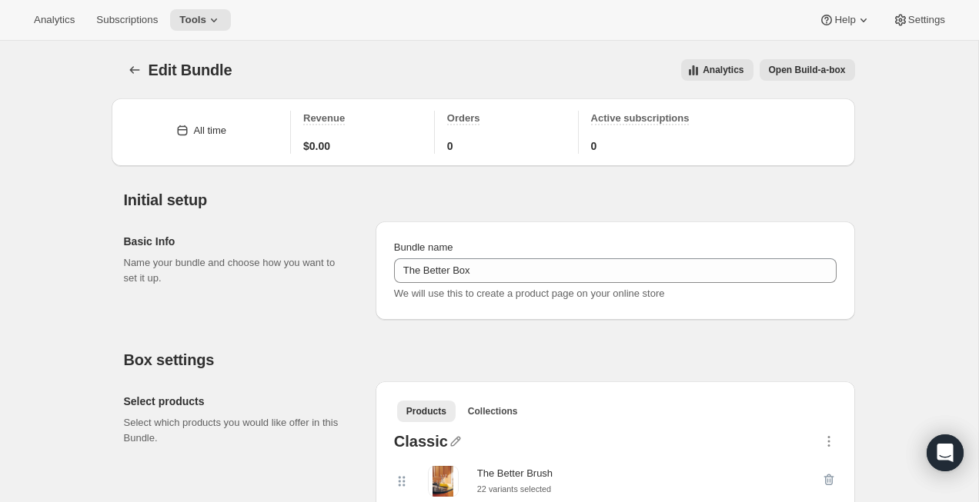
click at [802, 72] on span "Open Build-a-box" at bounding box center [807, 70] width 77 height 12
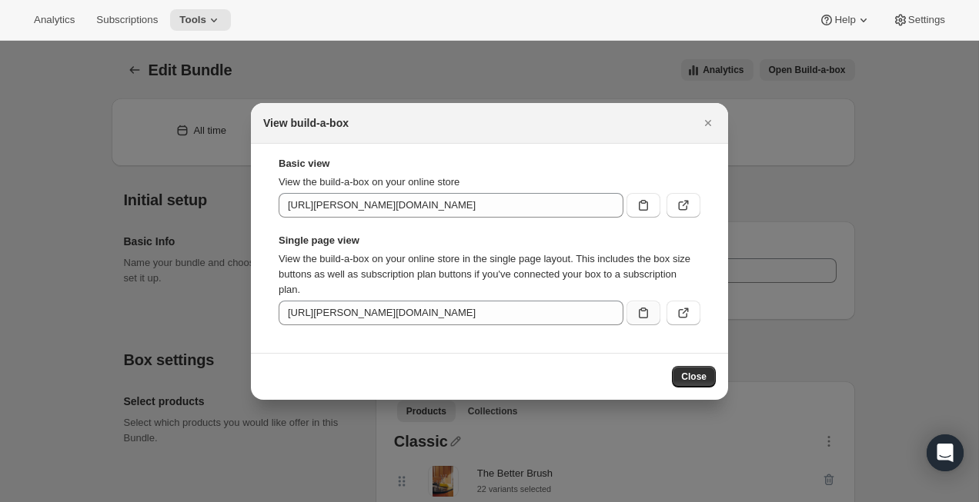
click at [647, 319] on icon ":r8l:" at bounding box center [643, 312] width 15 height 15
click at [684, 318] on icon ":r8l:" at bounding box center [683, 312] width 15 height 15
click at [709, 121] on icon "Close" at bounding box center [708, 123] width 6 height 6
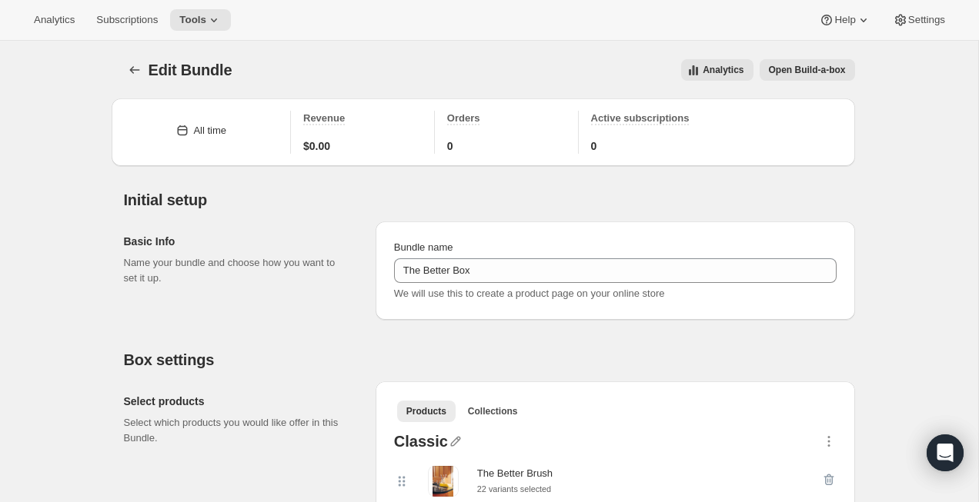
scroll to position [1724, 0]
